Goal: Task Accomplishment & Management: Complete application form

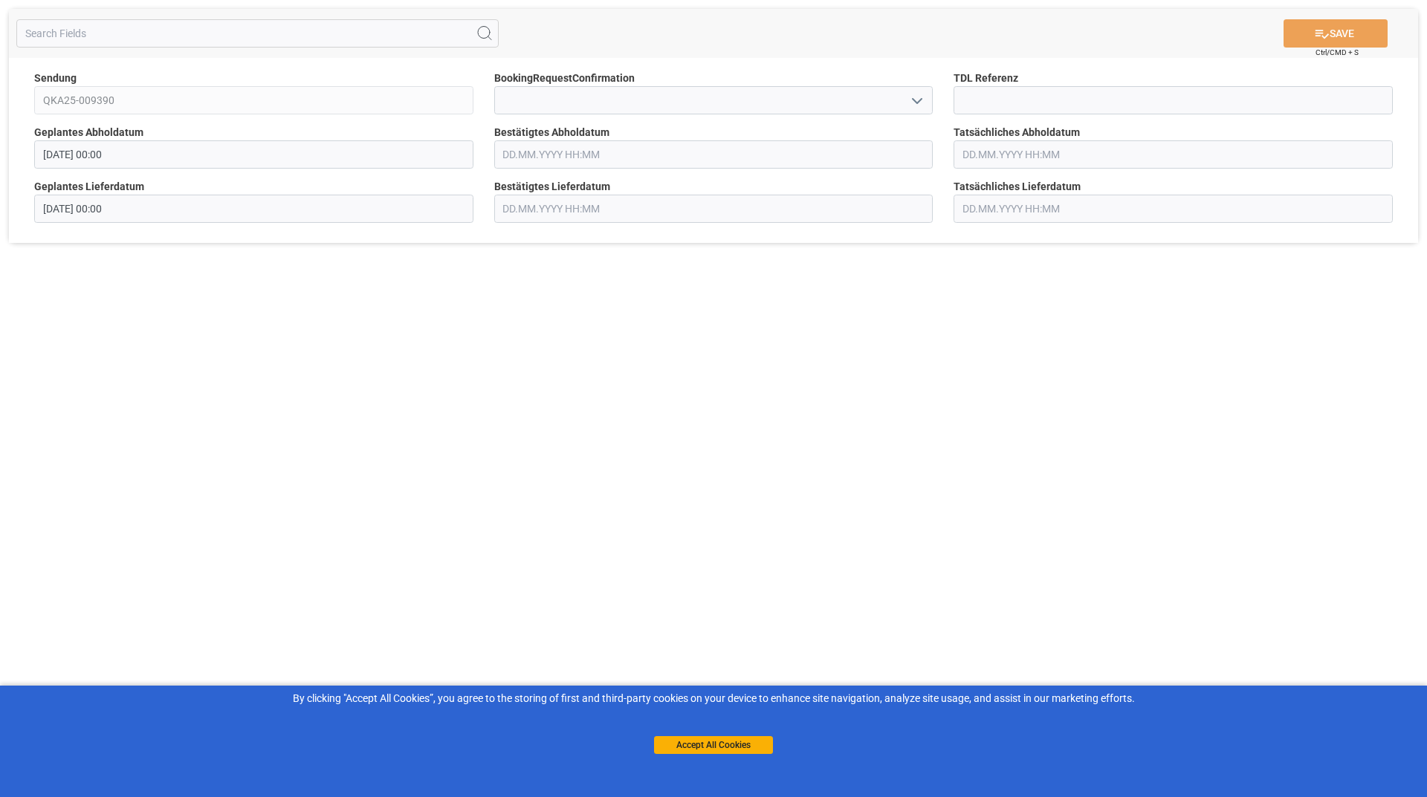
click at [922, 103] on icon "open menu" at bounding box center [917, 101] width 18 height 18
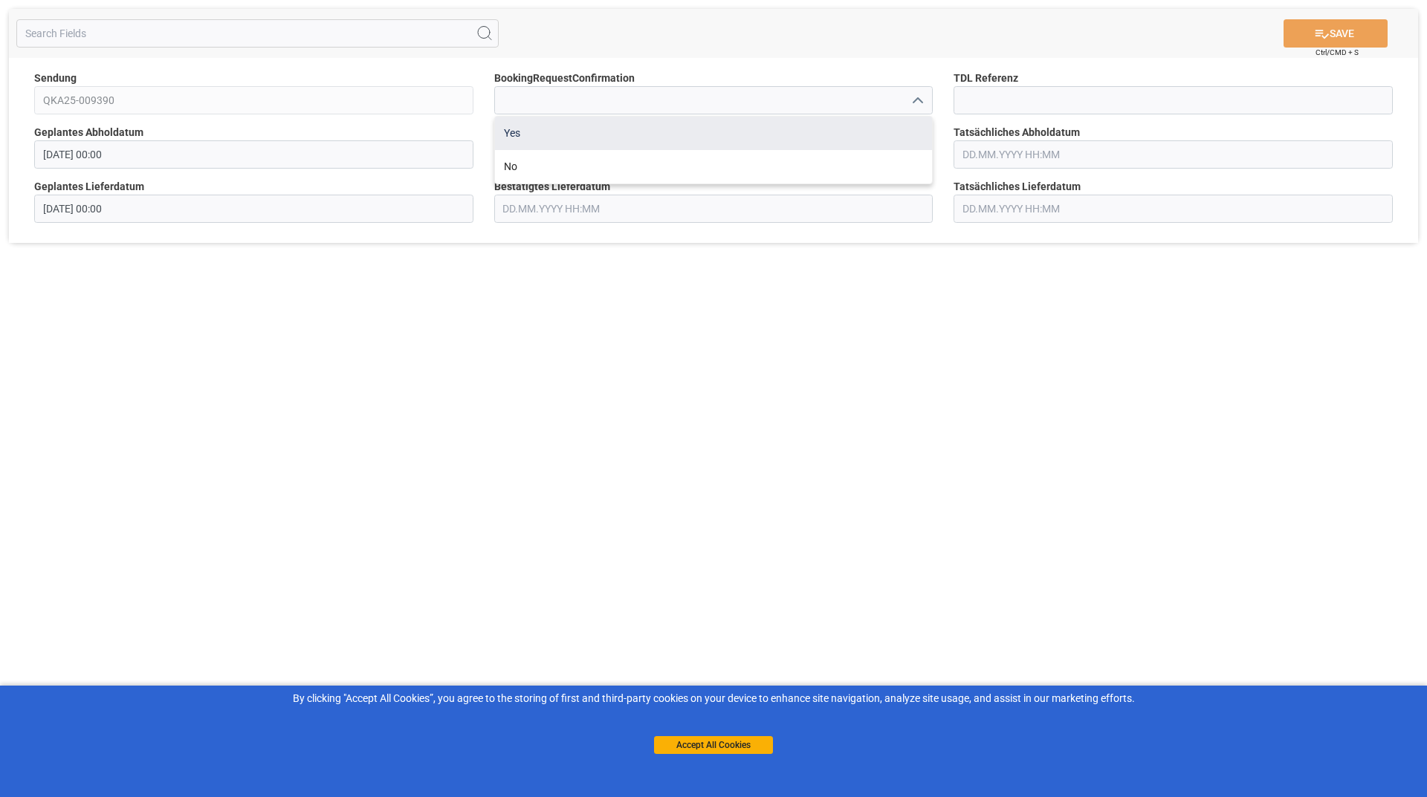
click at [649, 134] on div "Yes" at bounding box center [714, 133] width 438 height 33
type input "Yes"
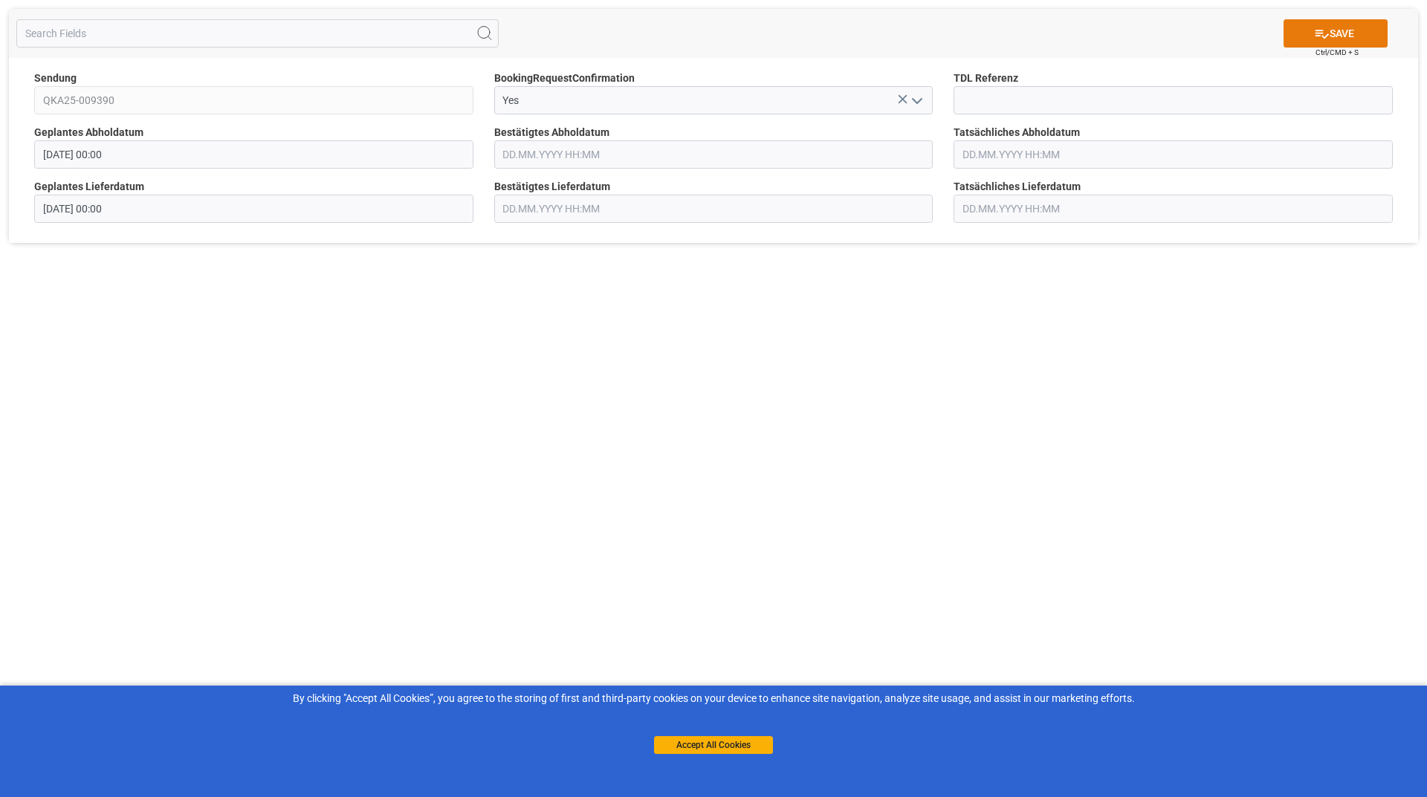
click at [1294, 33] on button "SAVE" at bounding box center [1335, 33] width 104 height 28
type input "[DATE] 00:00"
